Goal: Navigation & Orientation: Find specific page/section

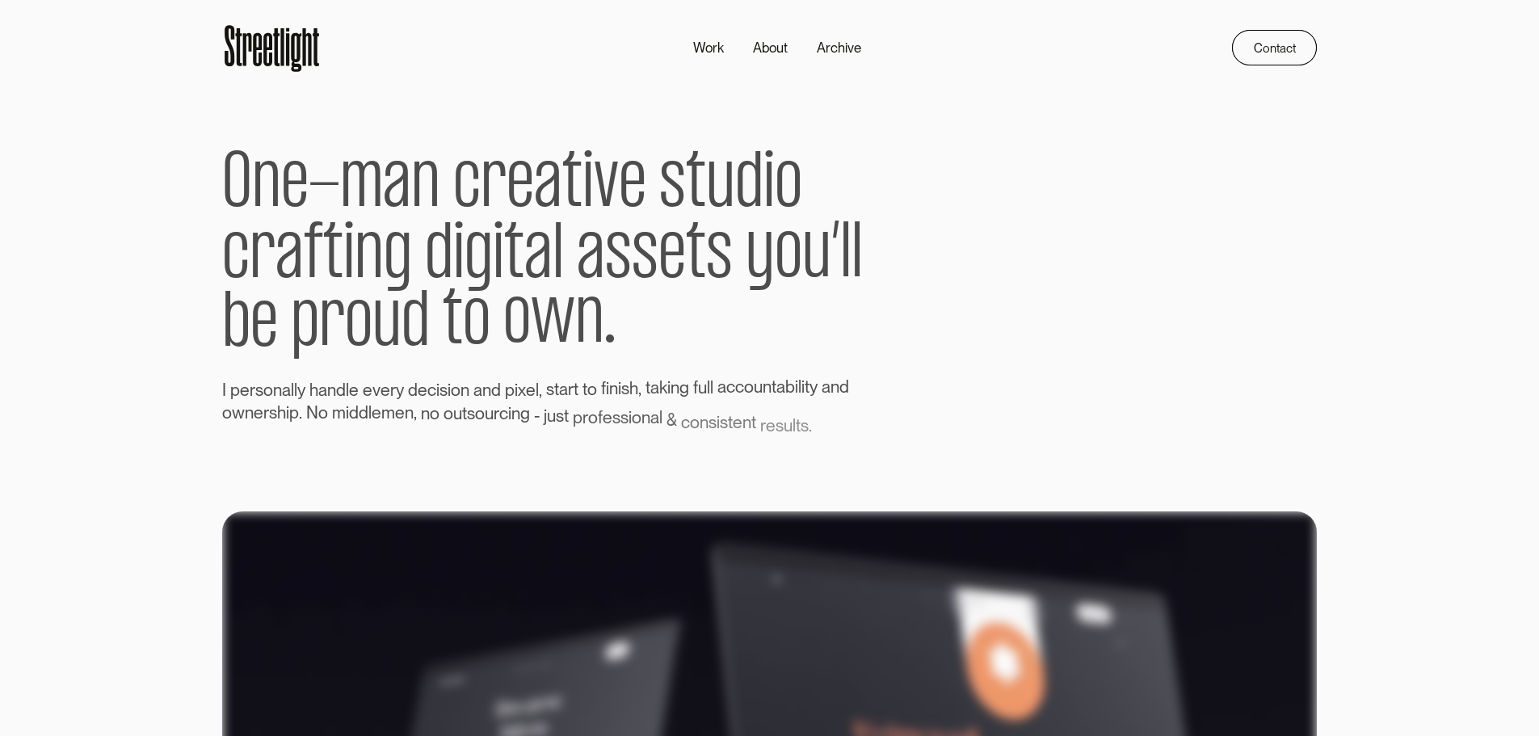
drag, startPoint x: 0, startPoint y: 0, endPoint x: 959, endPoint y: 124, distance: 967.1
click at [959, 124] on div "O n e - m a n c r e a t i v e s t u d i o c r a f t i n g d i g i t a l a s s e…" at bounding box center [769, 252] width 1095 height 354
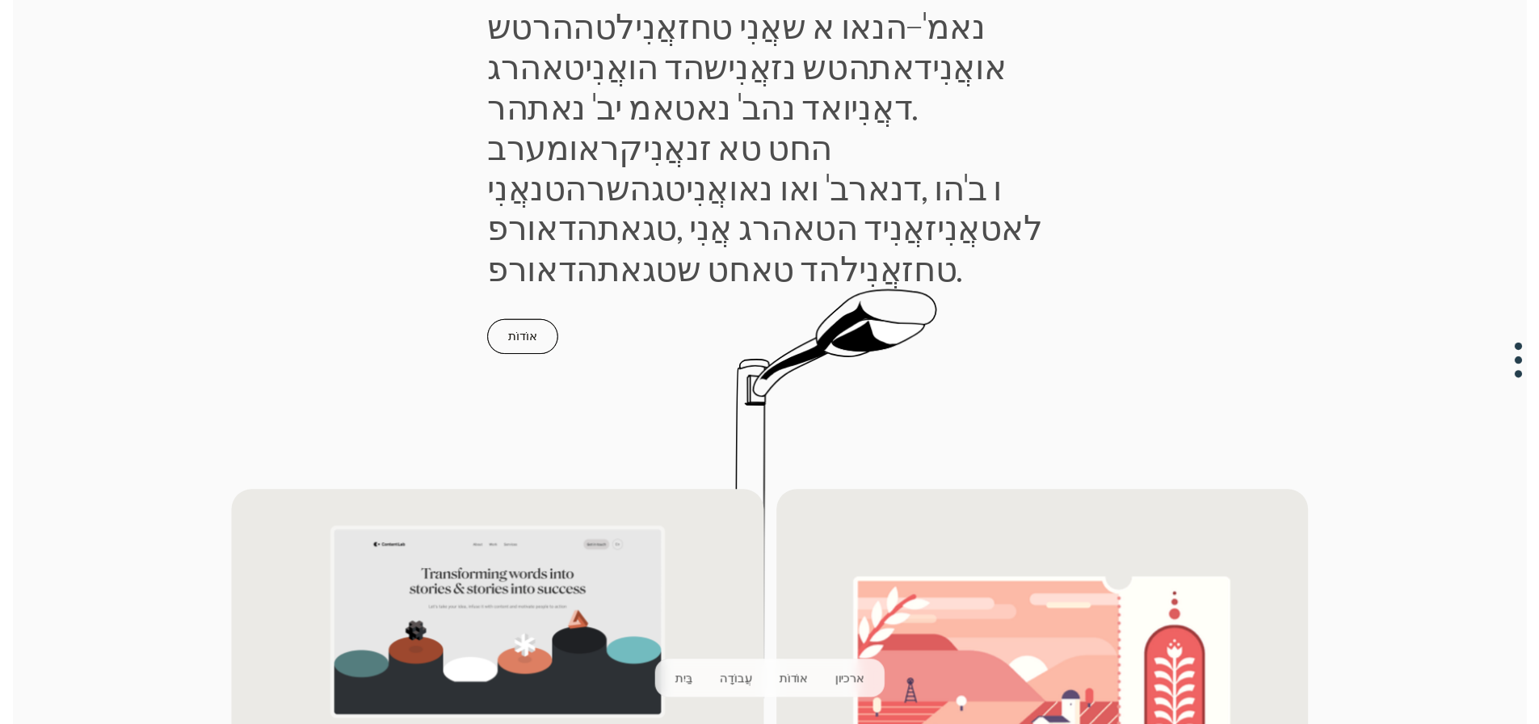
scroll to position [1454, 0]
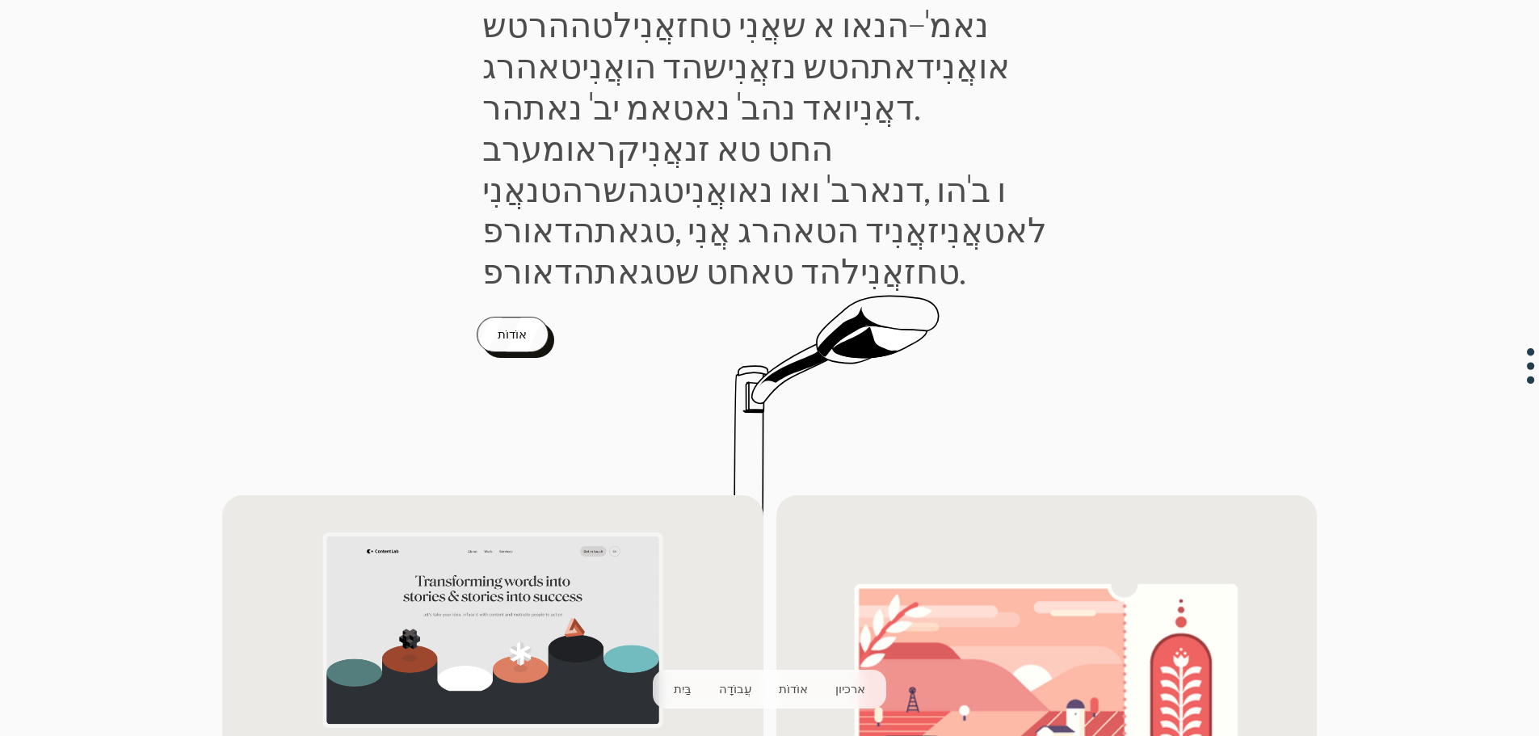
click at [532, 303] on div at bounding box center [522, 338] width 45 height 71
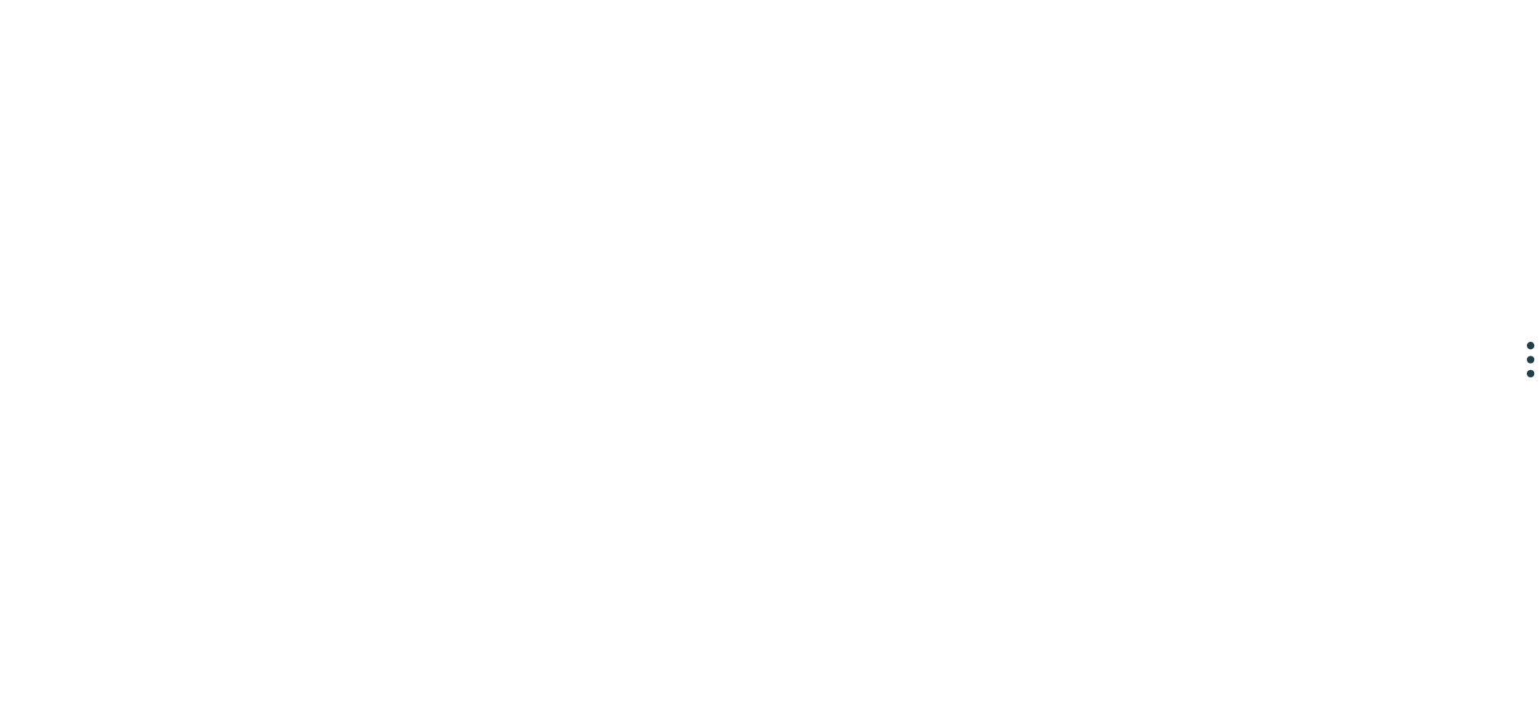
scroll to position [1535, 0]
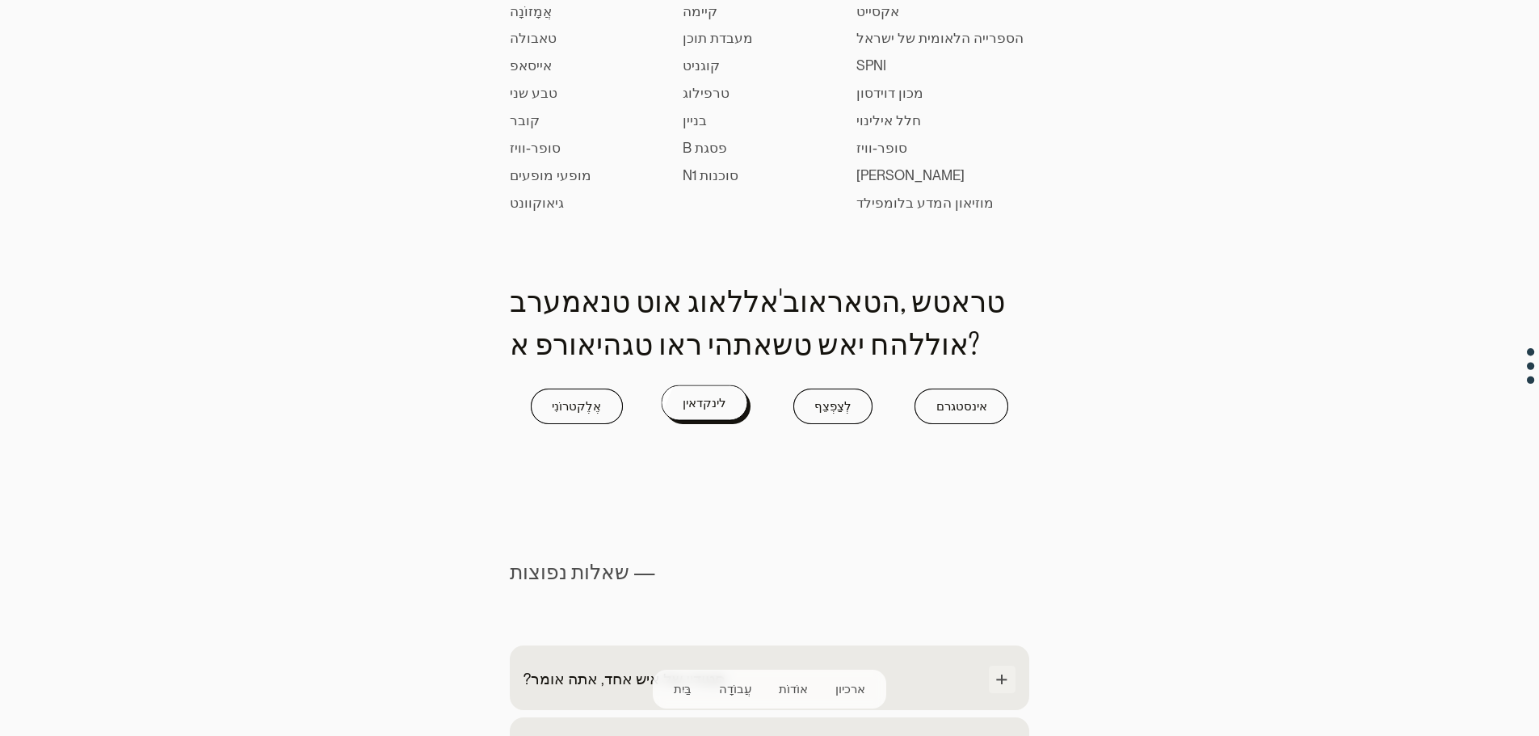
scroll to position [1374, 0]
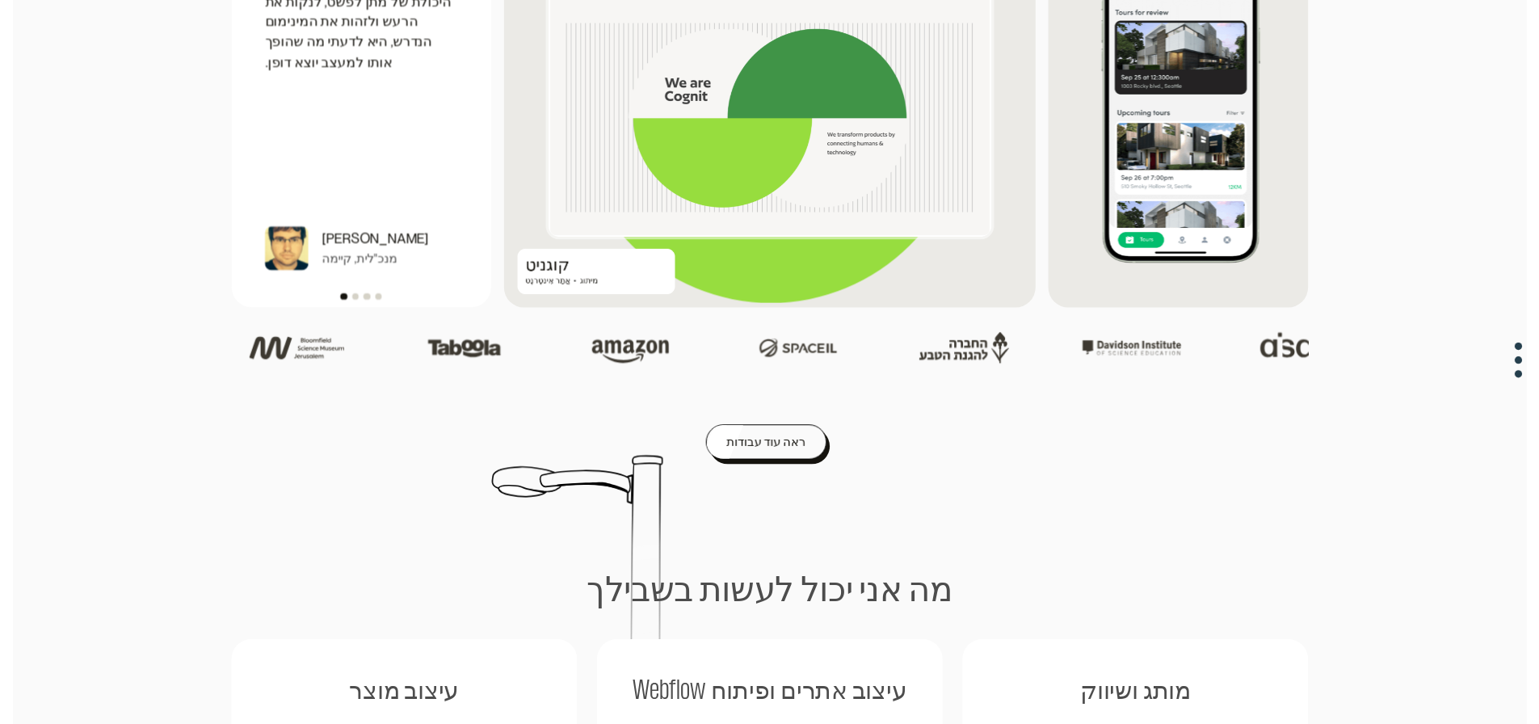
scroll to position [2747, 0]
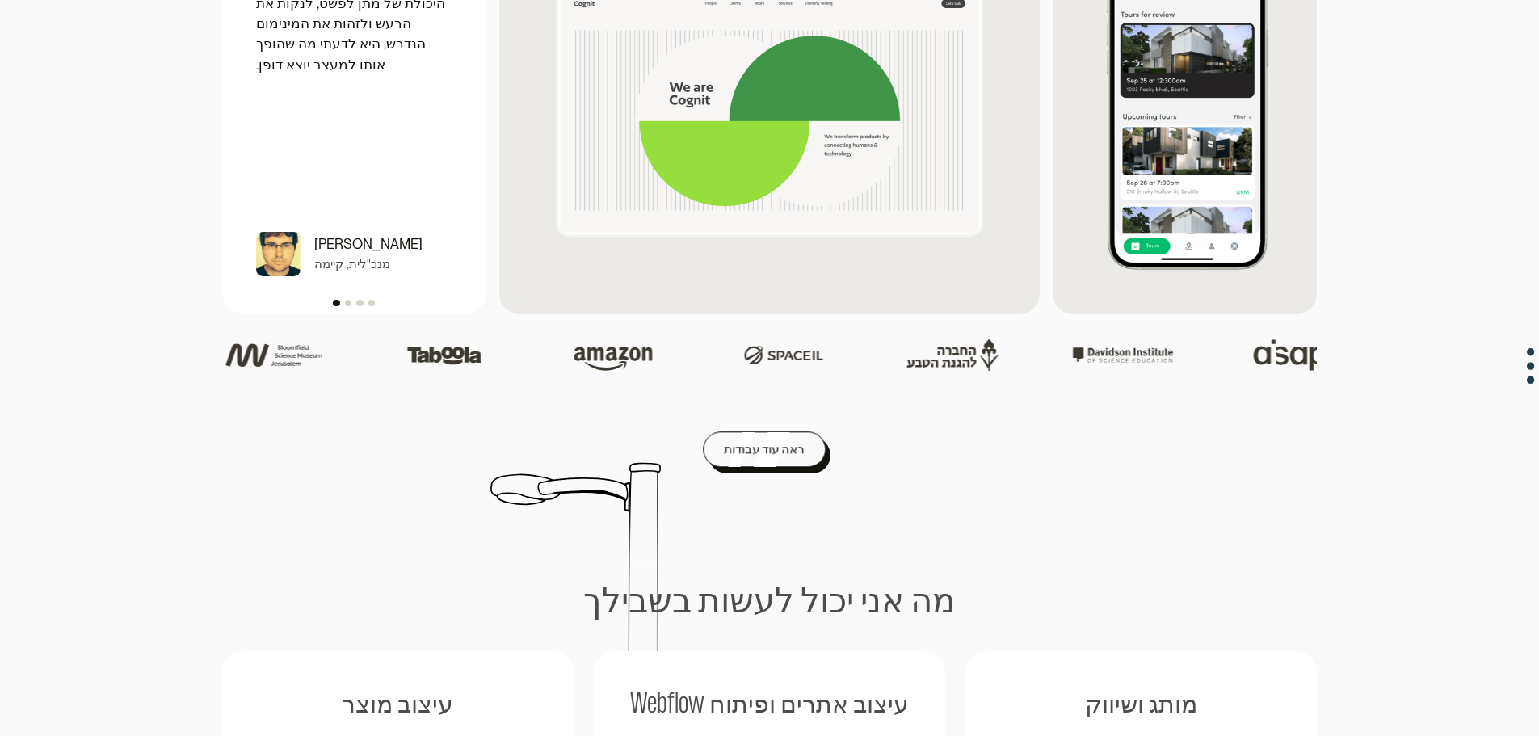
click at [783, 442] on font "ראה עוד עבודות" at bounding box center [764, 449] width 80 height 15
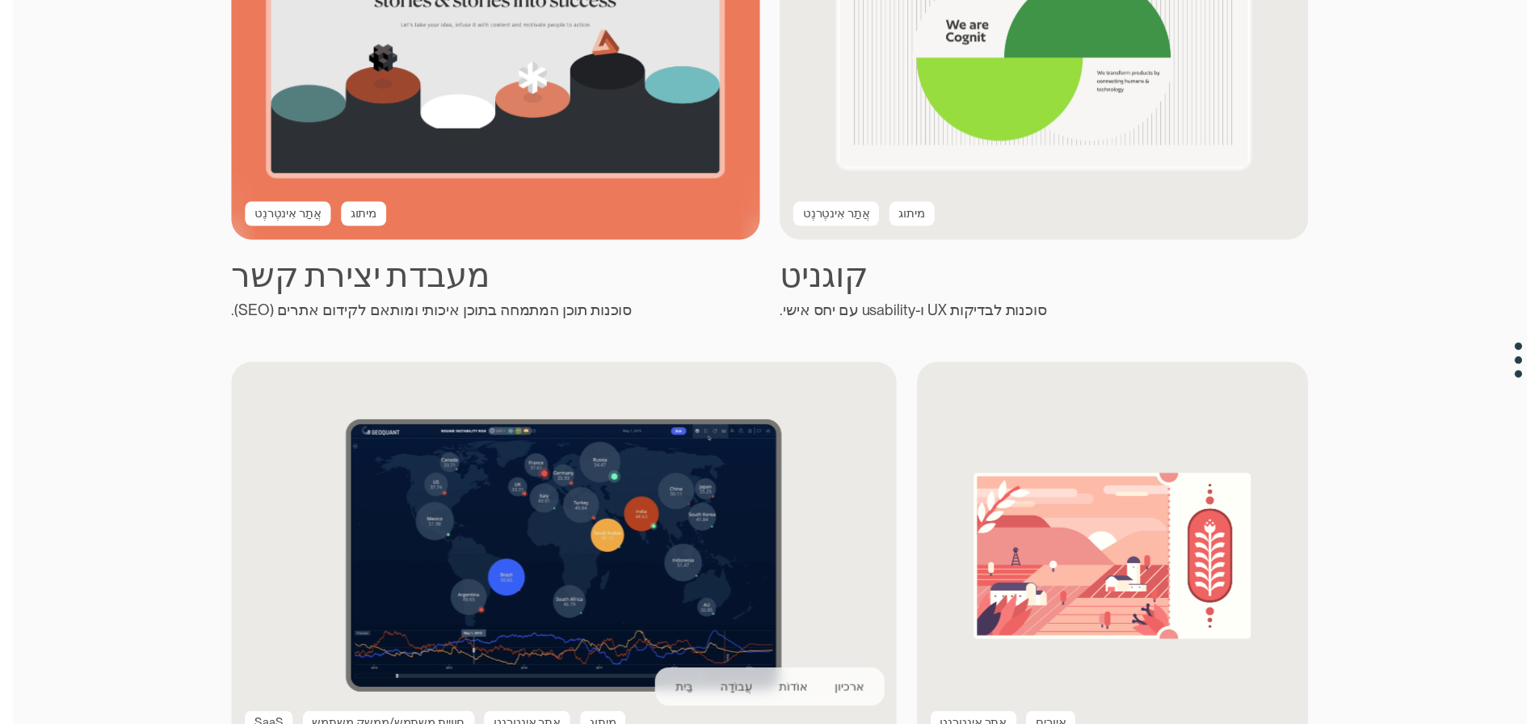
scroll to position [1212, 0]
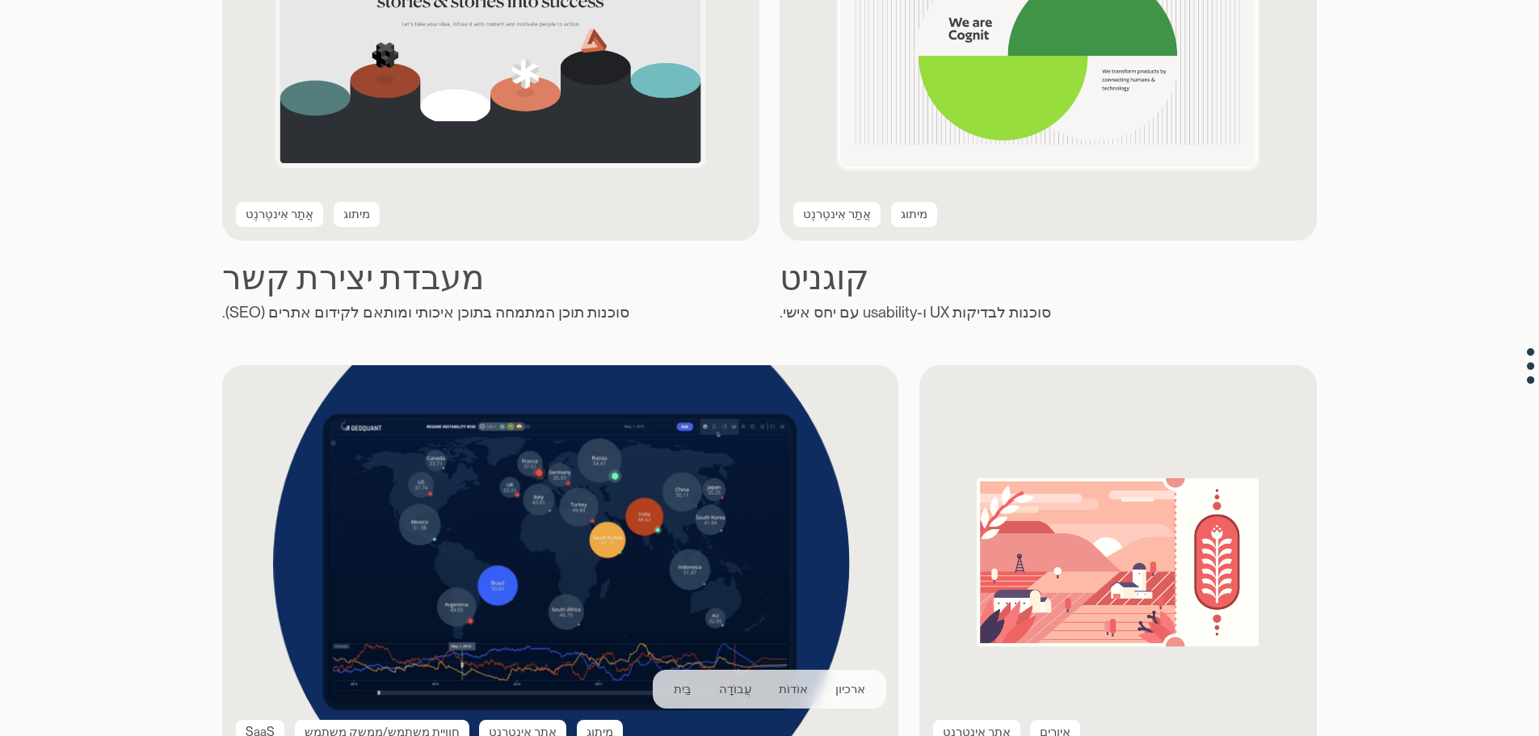
click at [523, 467] on img at bounding box center [560, 561] width 723 height 421
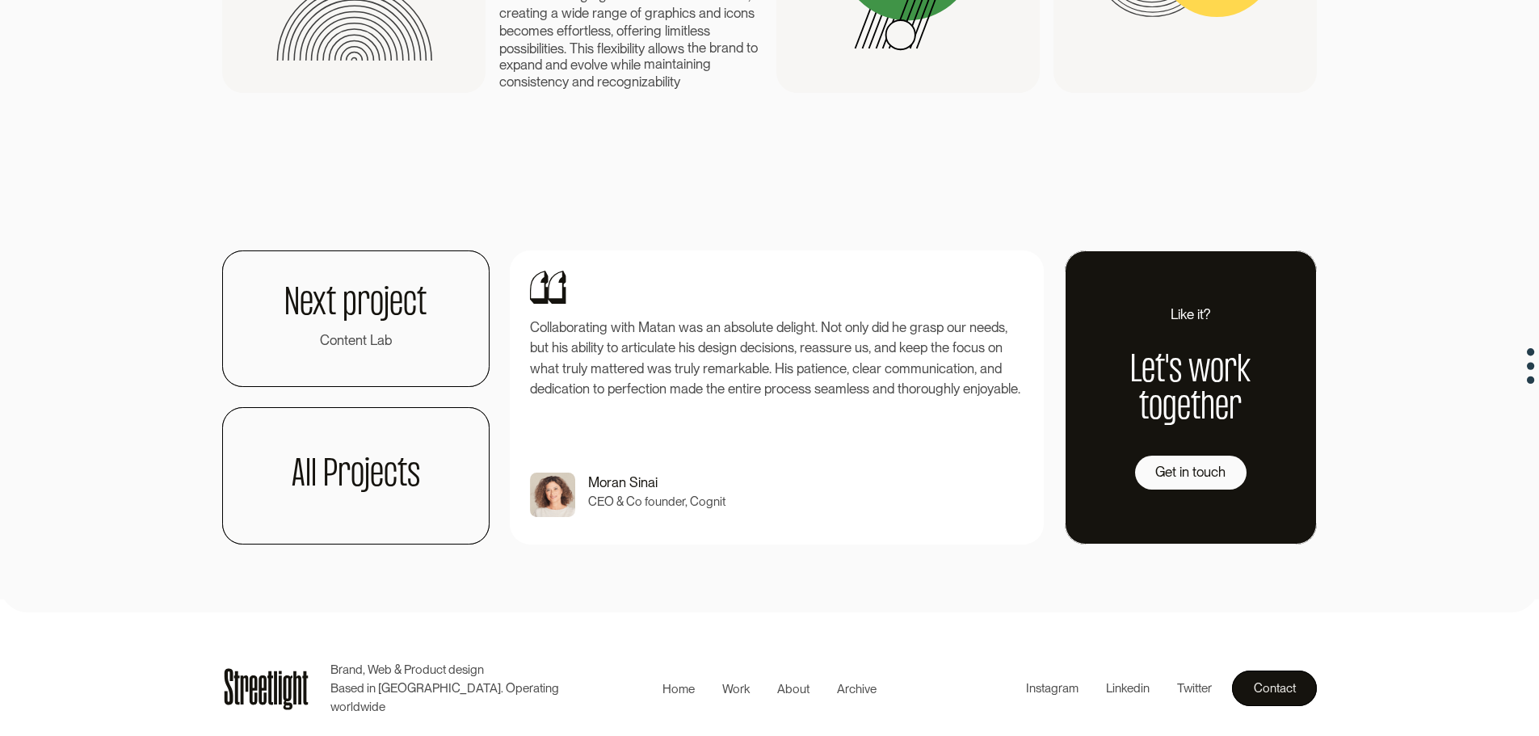
scroll to position [3249, 0]
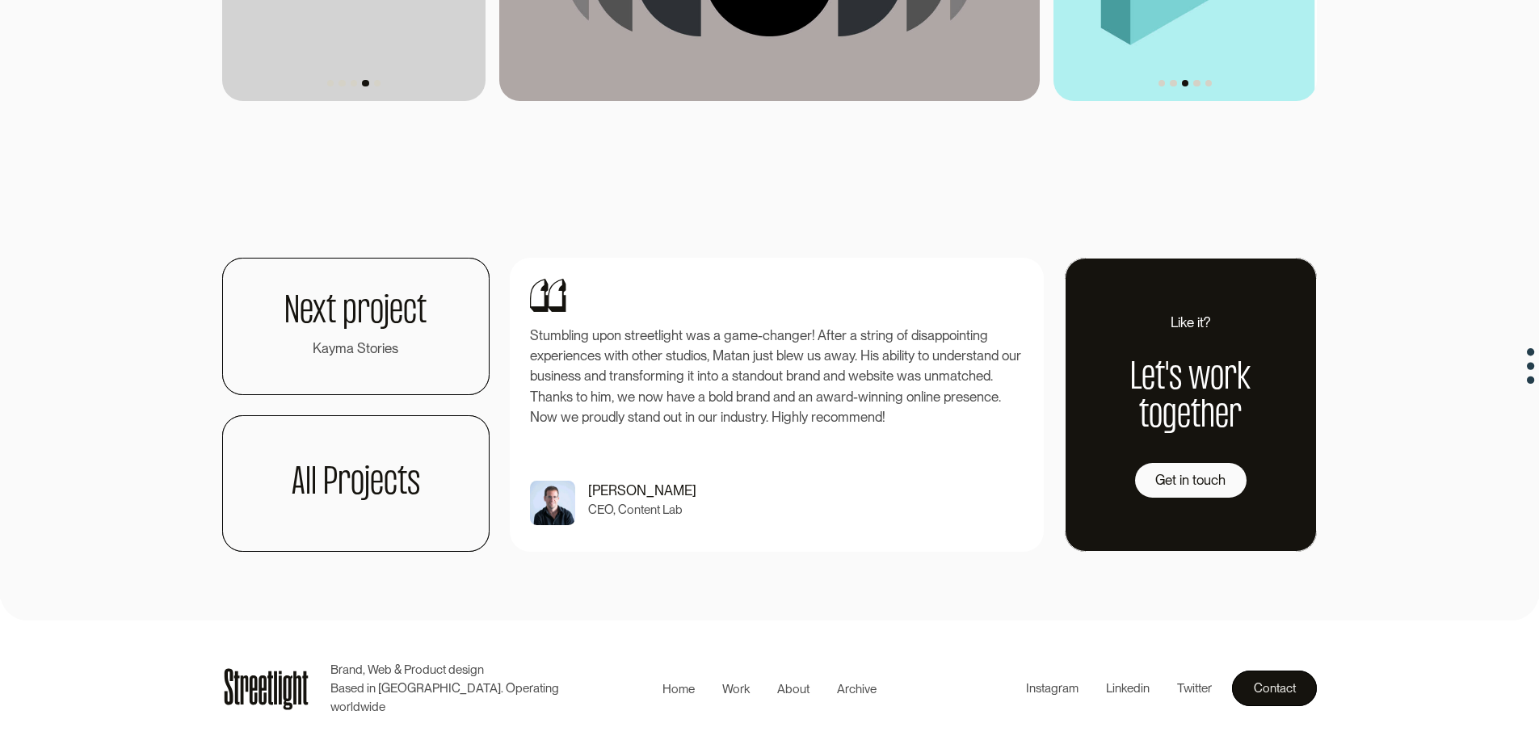
scroll to position [3457, 0]
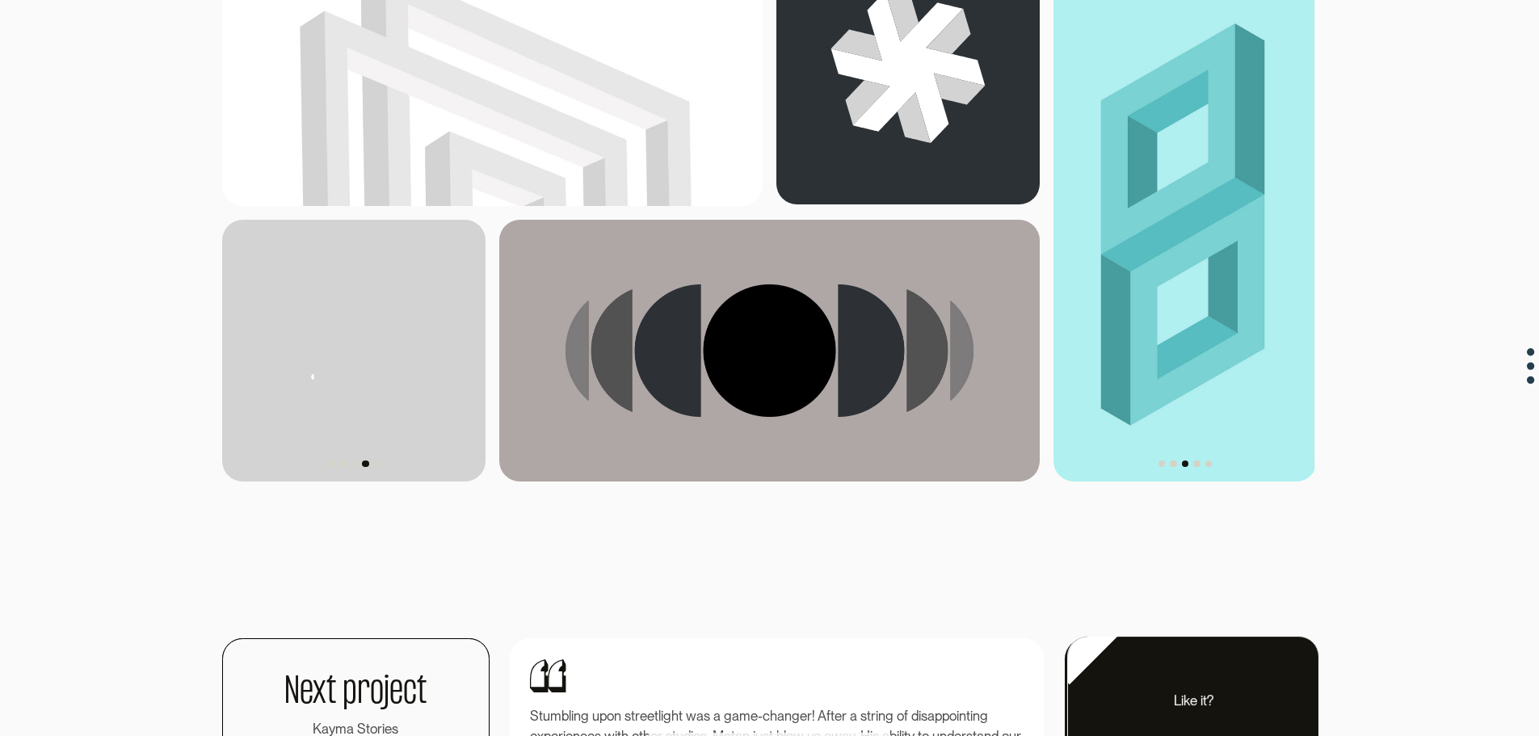
drag, startPoint x: 1188, startPoint y: 196, endPoint x: 1243, endPoint y: 70, distance: 137.5
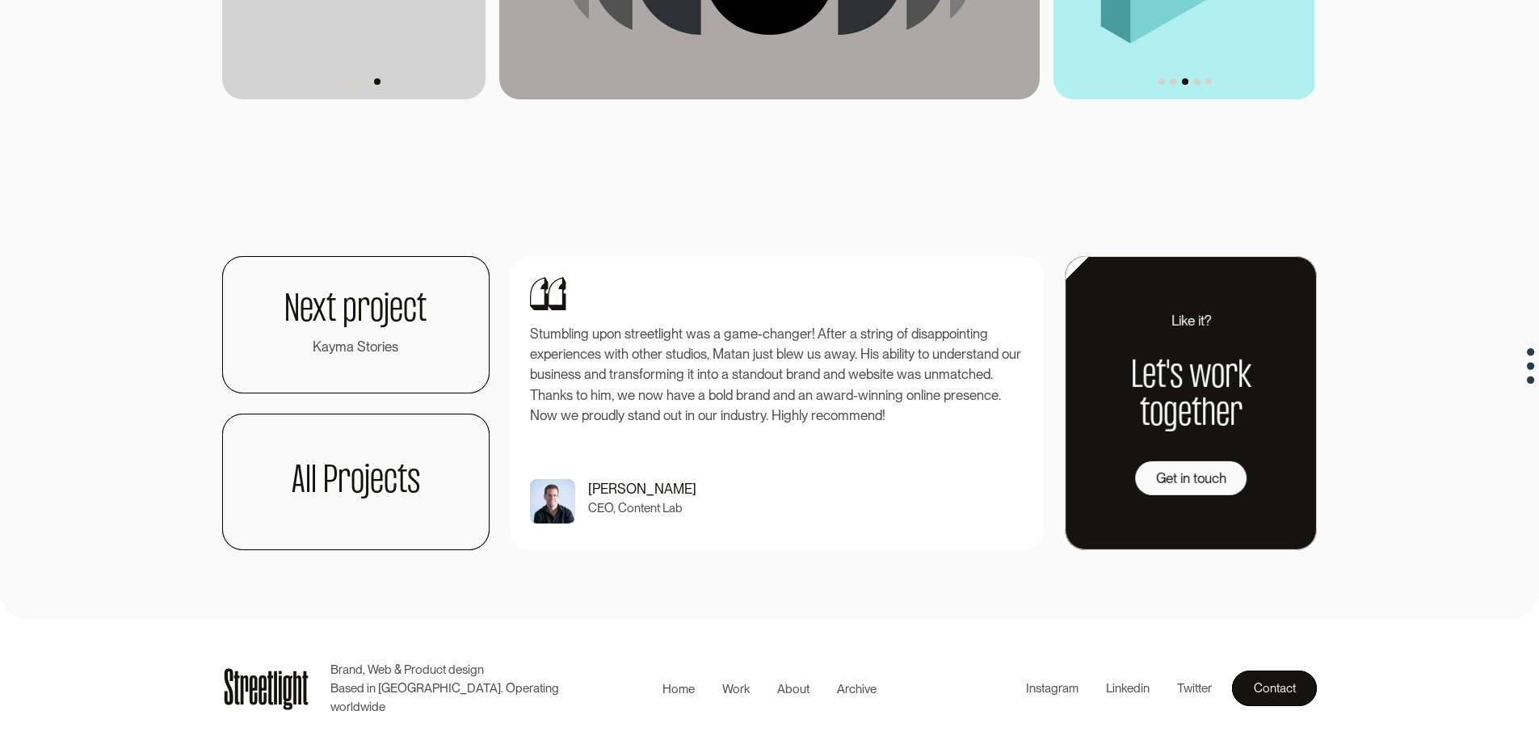
click at [273, 700] on icon at bounding box center [270, 688] width 6 height 34
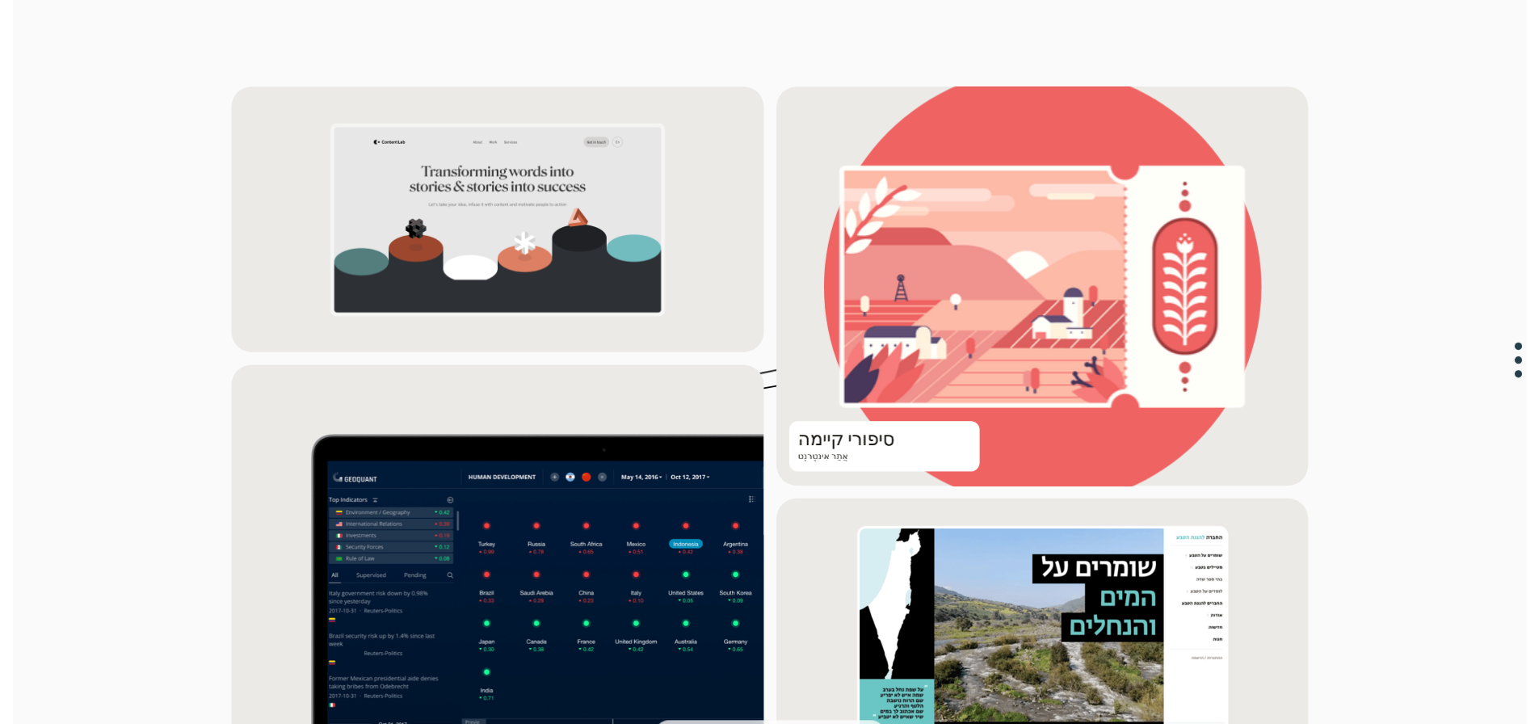
scroll to position [1858, 0]
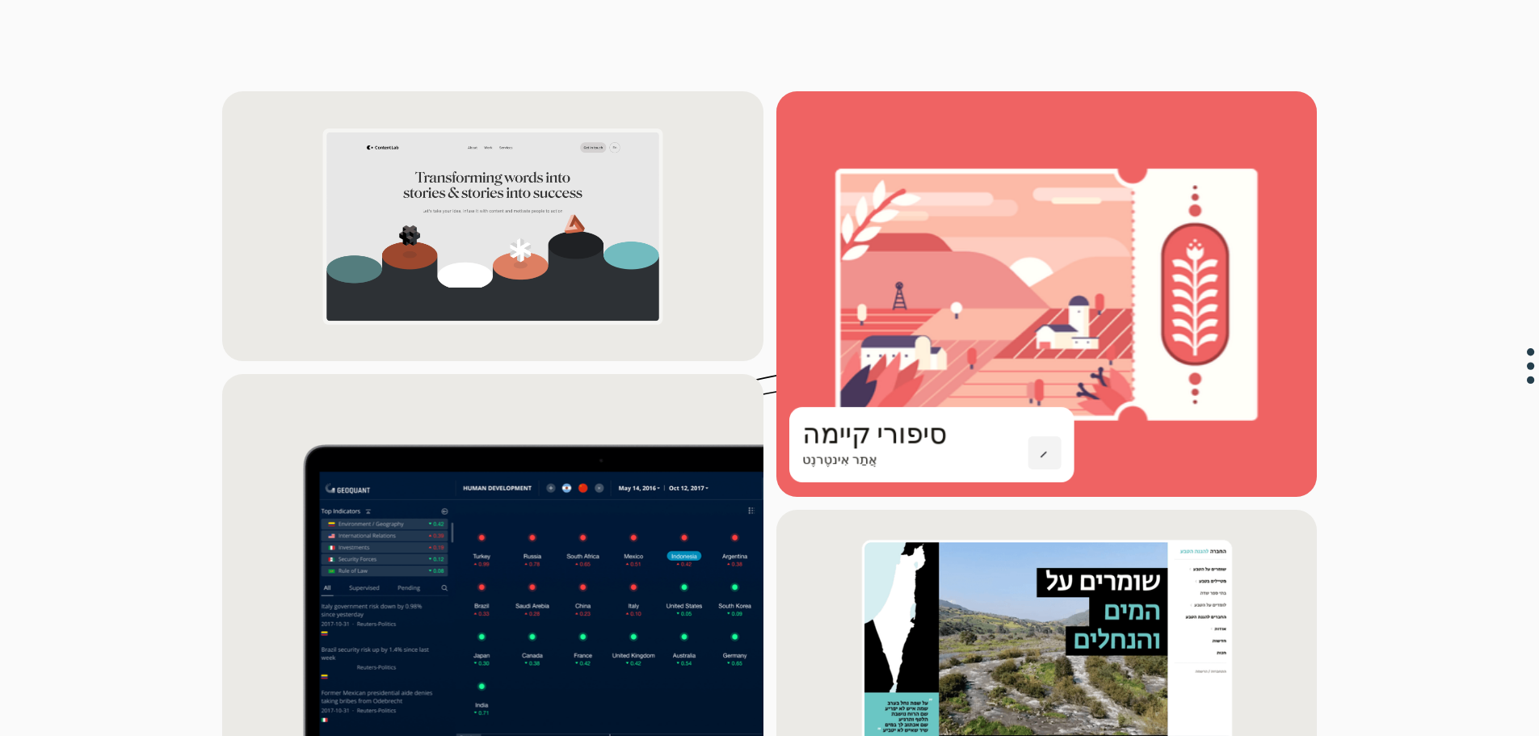
click at [876, 420] on div "סיפורי קיימה אֲתַר אִינטֶרנֶט" at bounding box center [907, 444] width 209 height 49
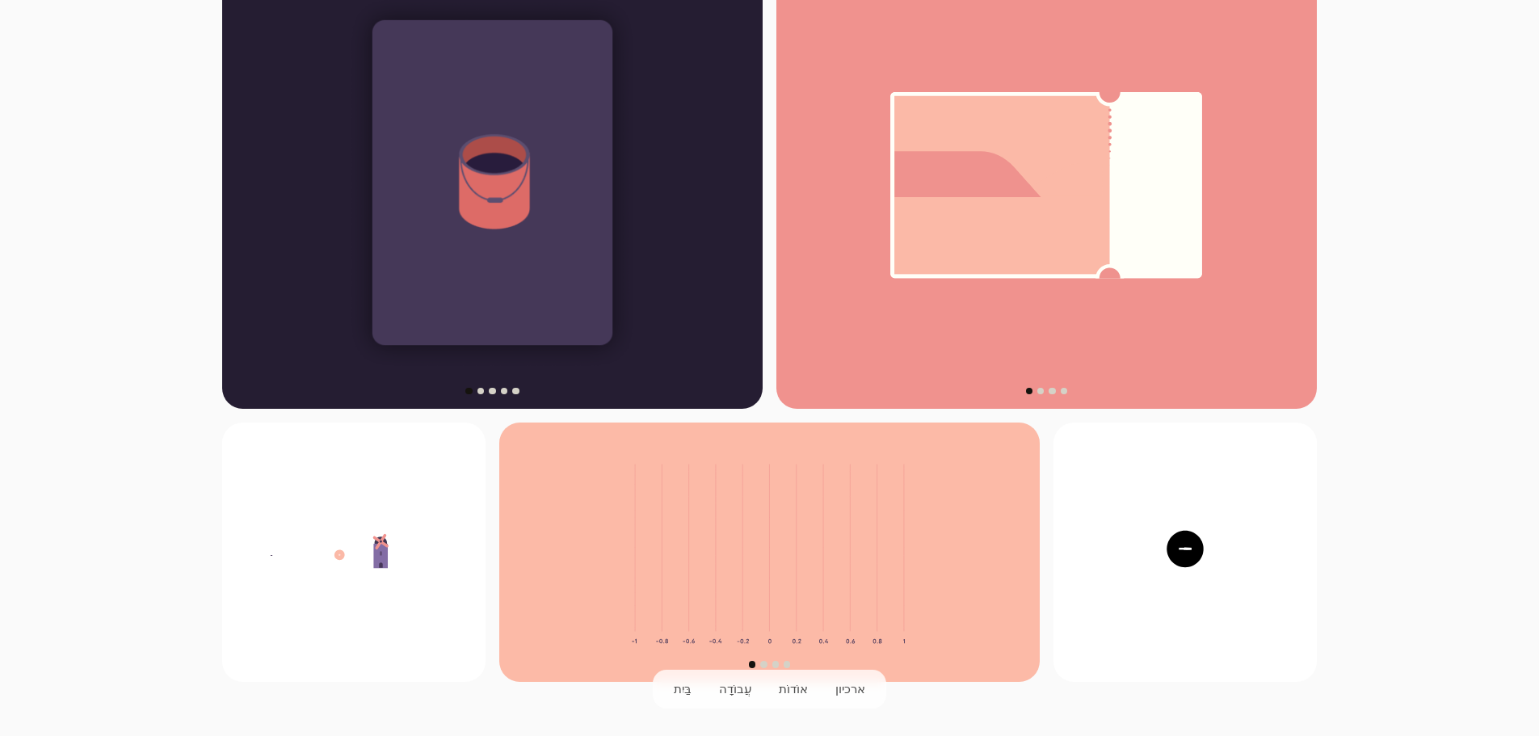
scroll to position [1050, 0]
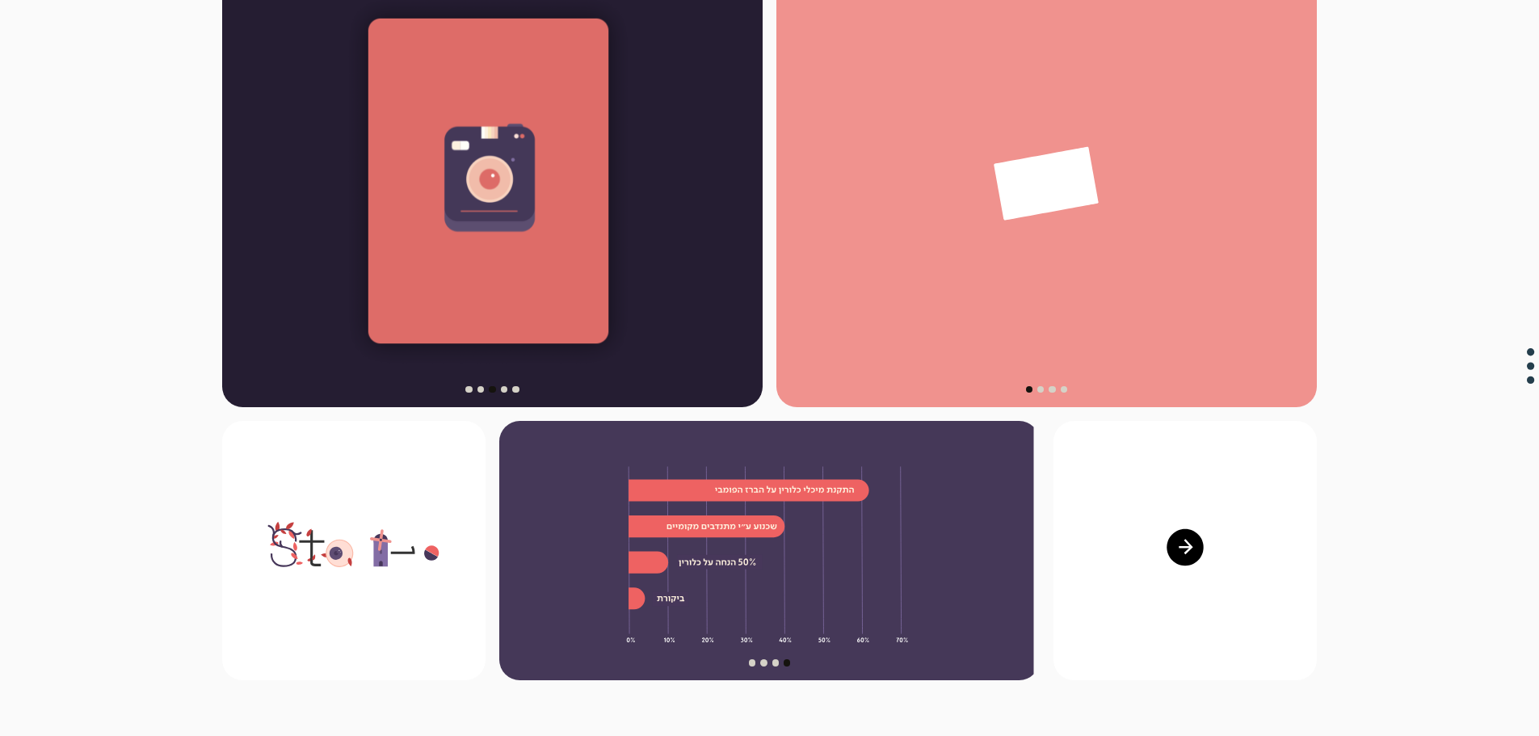
click at [1163, 541] on icon at bounding box center [1185, 547] width 208 height 61
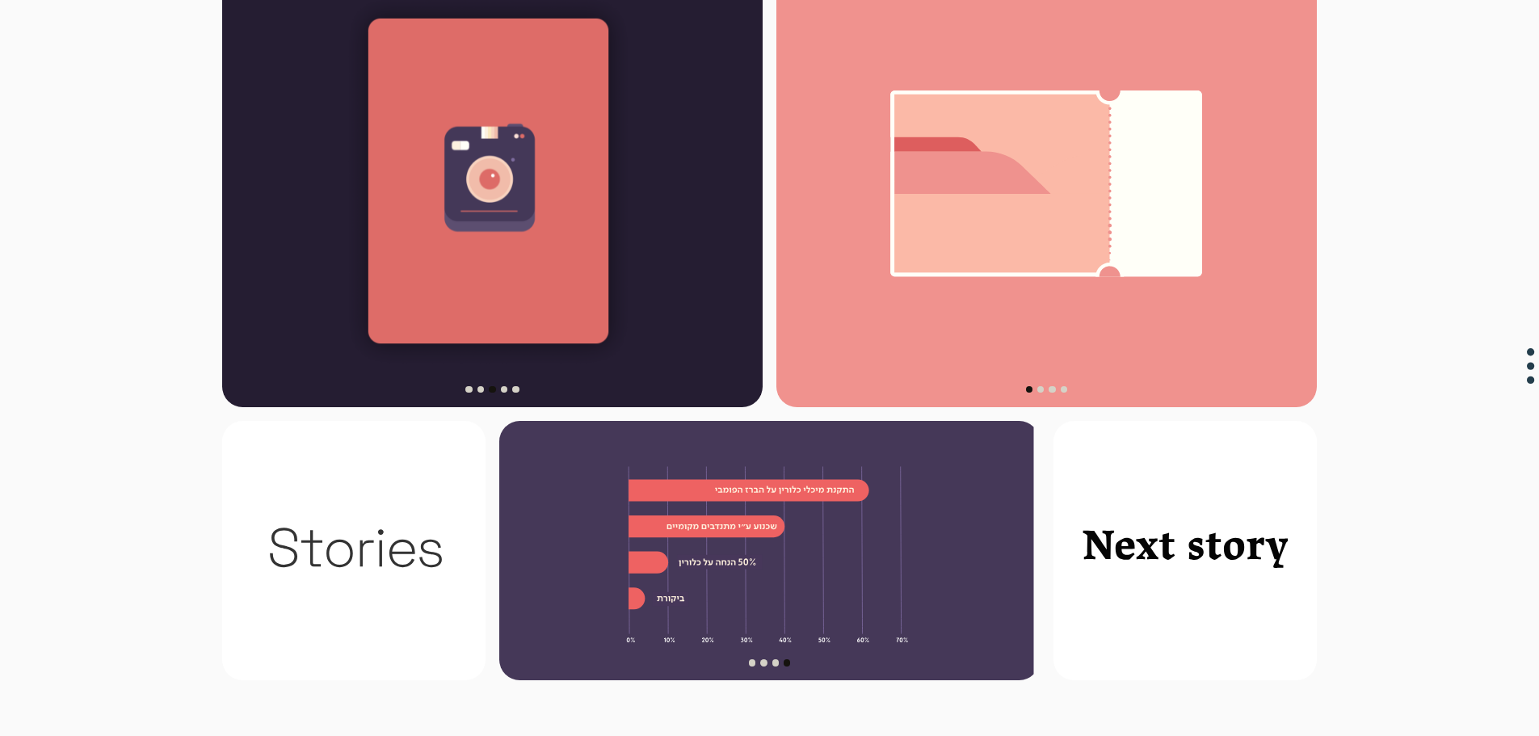
drag, startPoint x: 1120, startPoint y: 249, endPoint x: 1000, endPoint y: 250, distance: 120.4
click at [1000, 249] on g "1 מתוך 4" at bounding box center [1038, 122] width 327 height 310
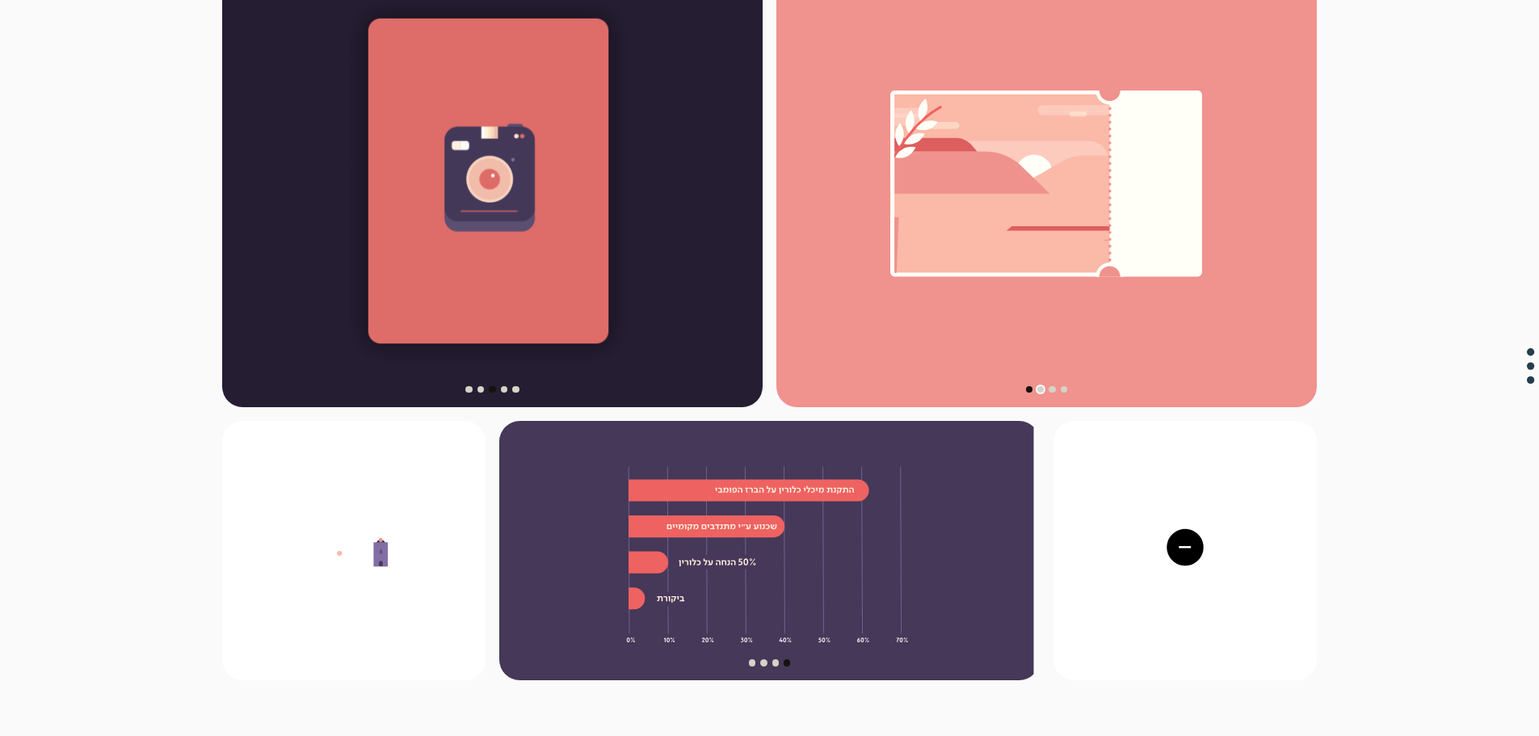
click at [1041, 386] on div "הצג שקופית 2 מתוך 4" at bounding box center [1040, 389] width 6 height 6
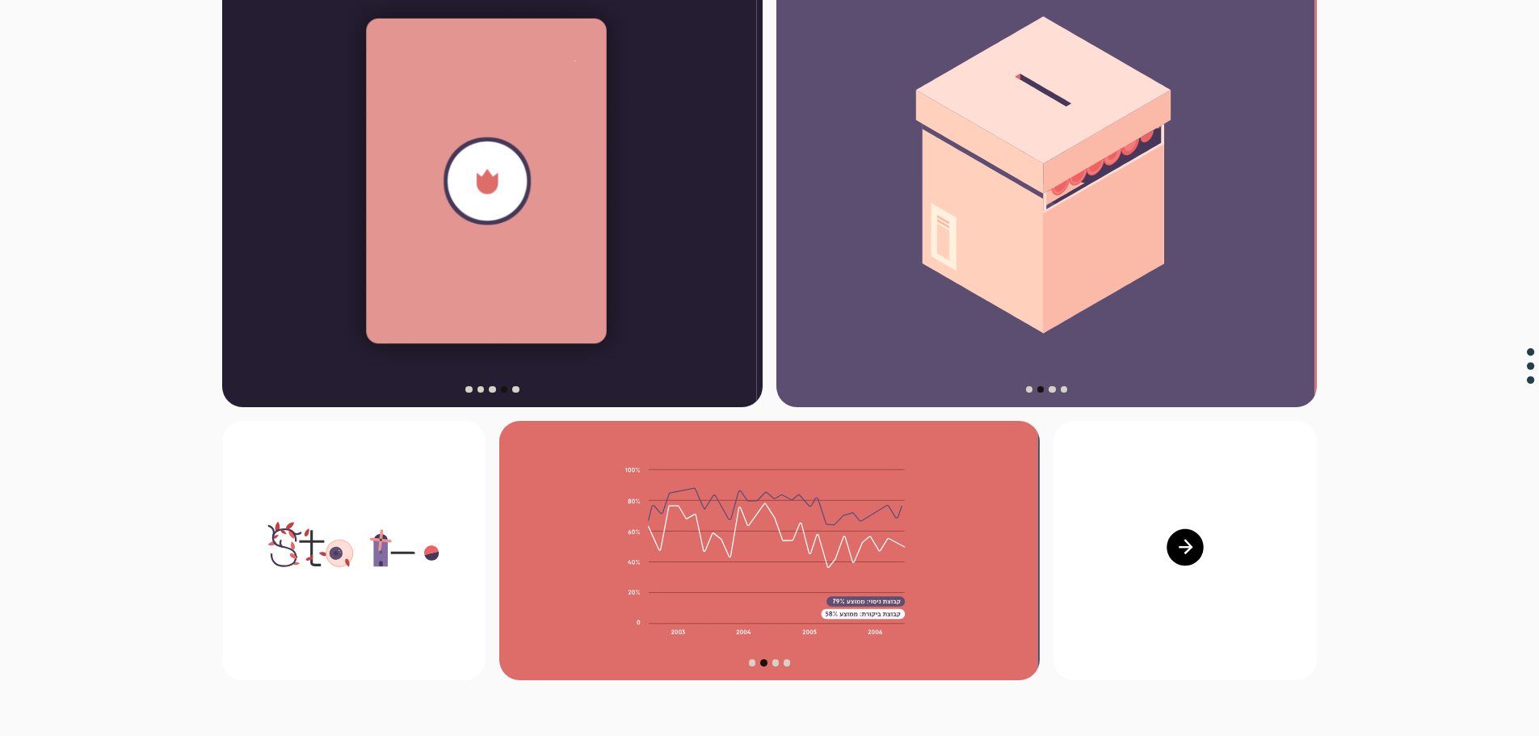
click at [1063, 378] on div "קרוסלה" at bounding box center [1047, 391] width 541 height 32
click at [1057, 375] on div "קרוסלה" at bounding box center [1047, 391] width 541 height 32
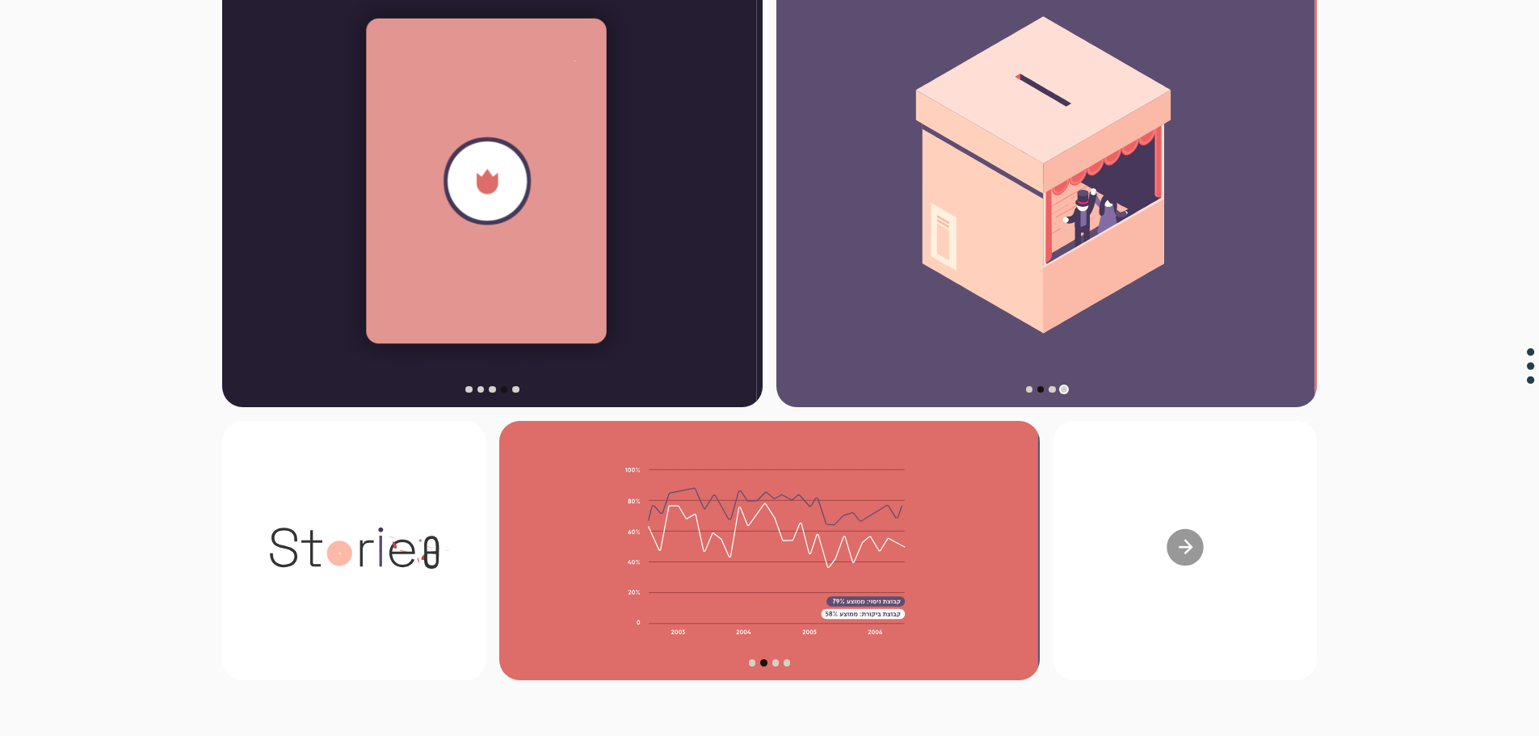
click at [1064, 386] on div "הצג שקופית 4 מתוך 4" at bounding box center [1064, 389] width 6 height 6
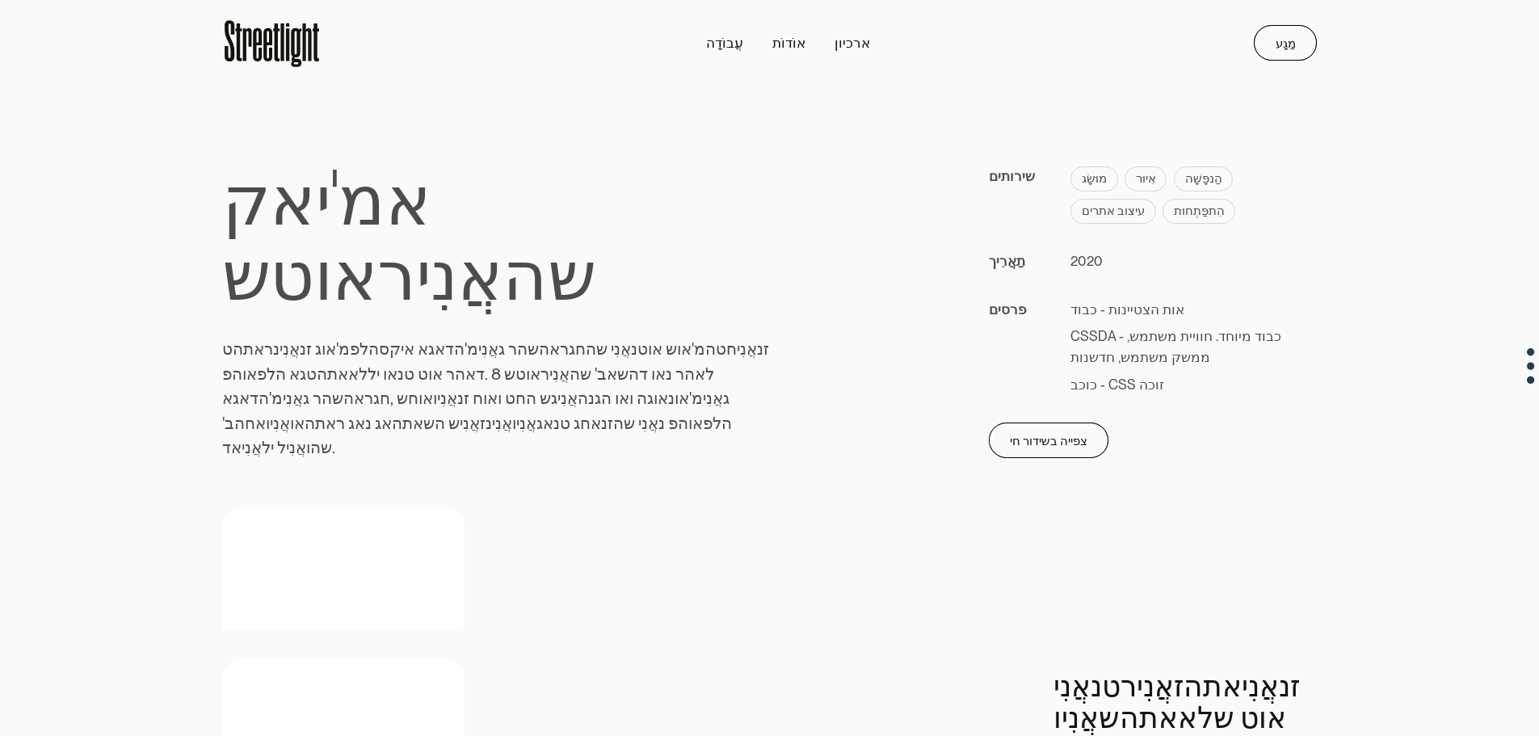
scroll to position [0, 0]
